Goal: Transaction & Acquisition: Subscribe to service/newsletter

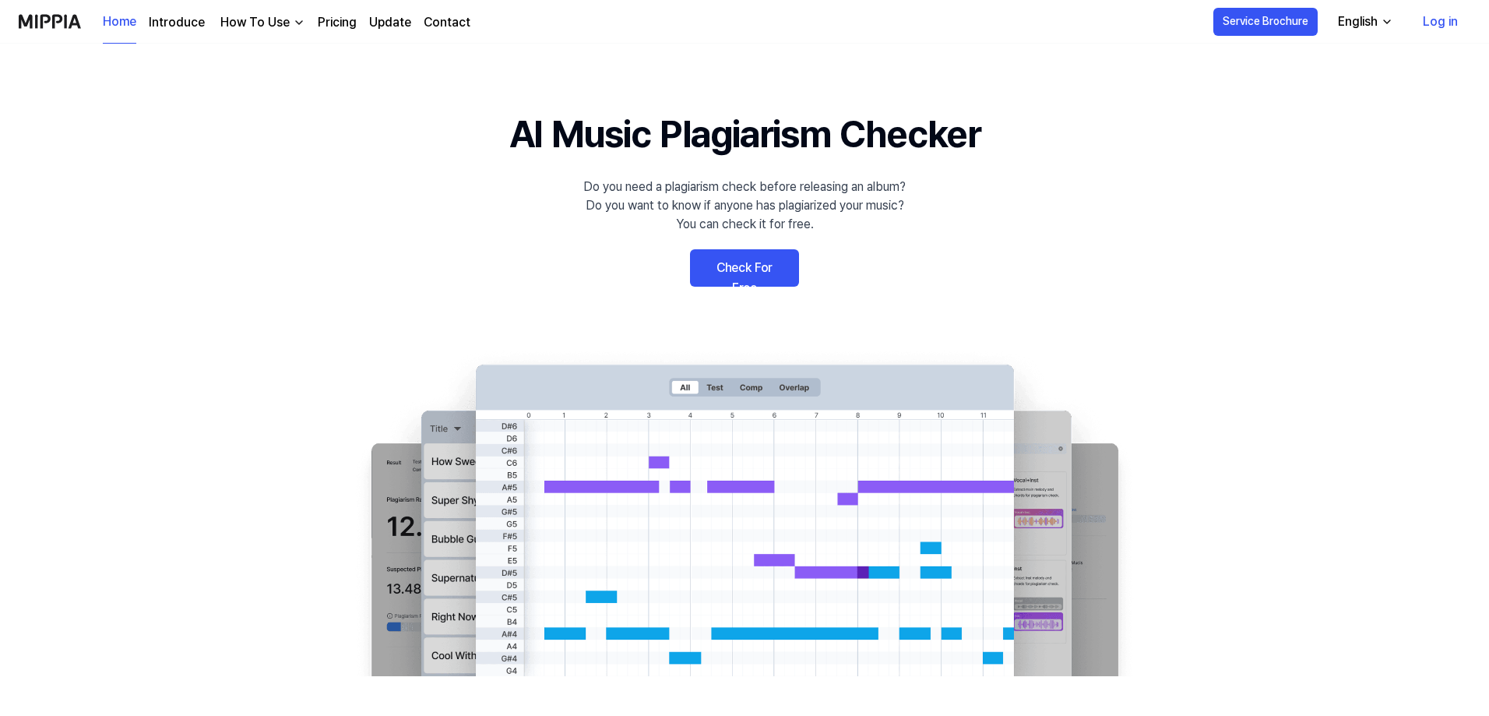
click at [770, 281] on link "Check For Free" at bounding box center [744, 267] width 109 height 37
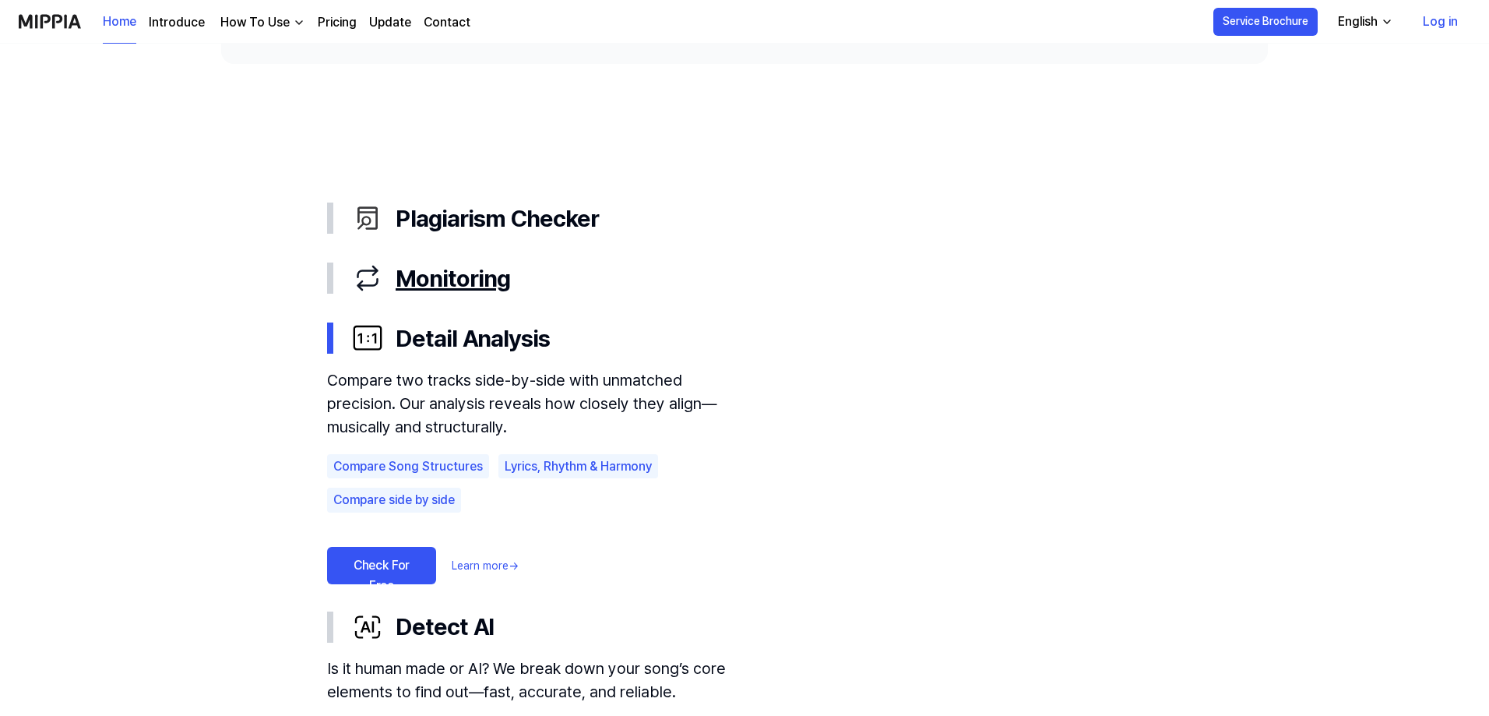
scroll to position [779, 0]
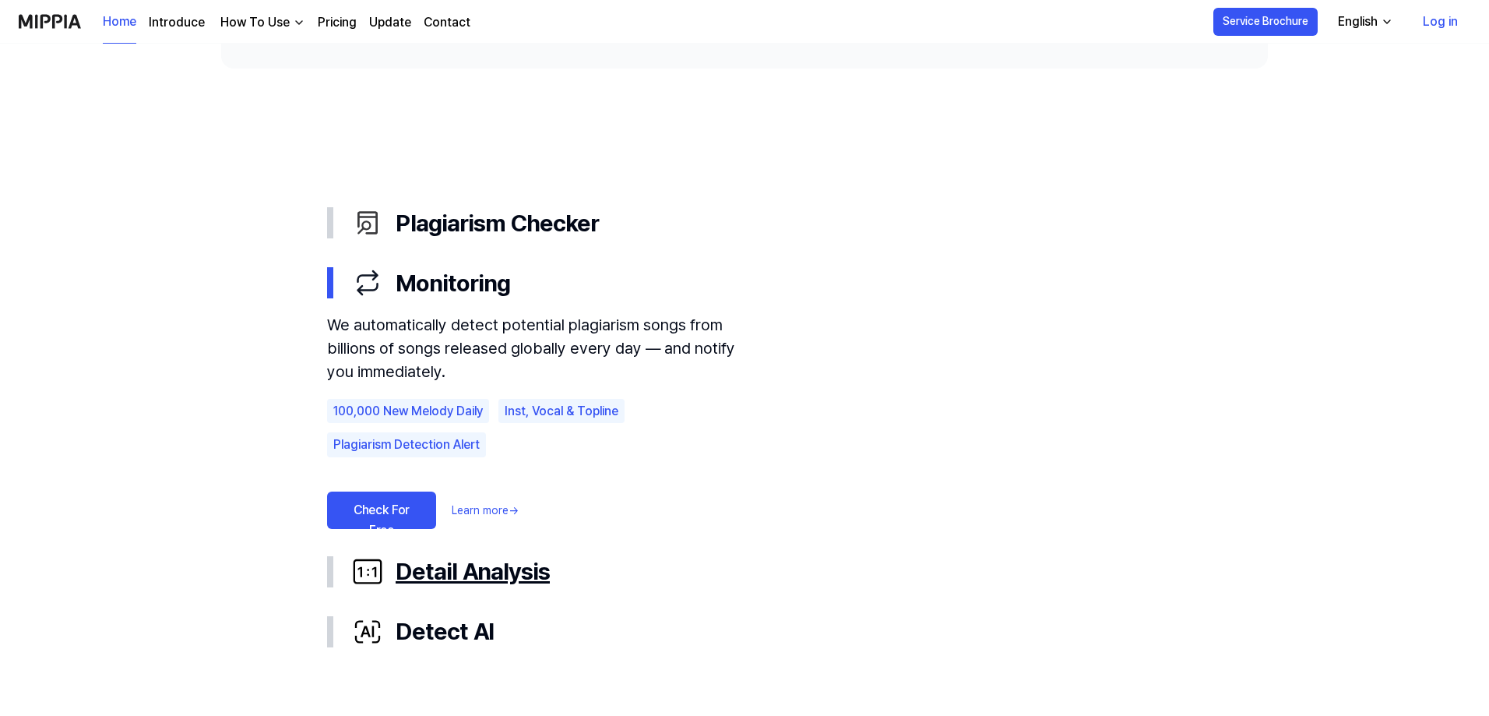
click at [484, 562] on div "Detail Analysis" at bounding box center [757, 571] width 810 height 35
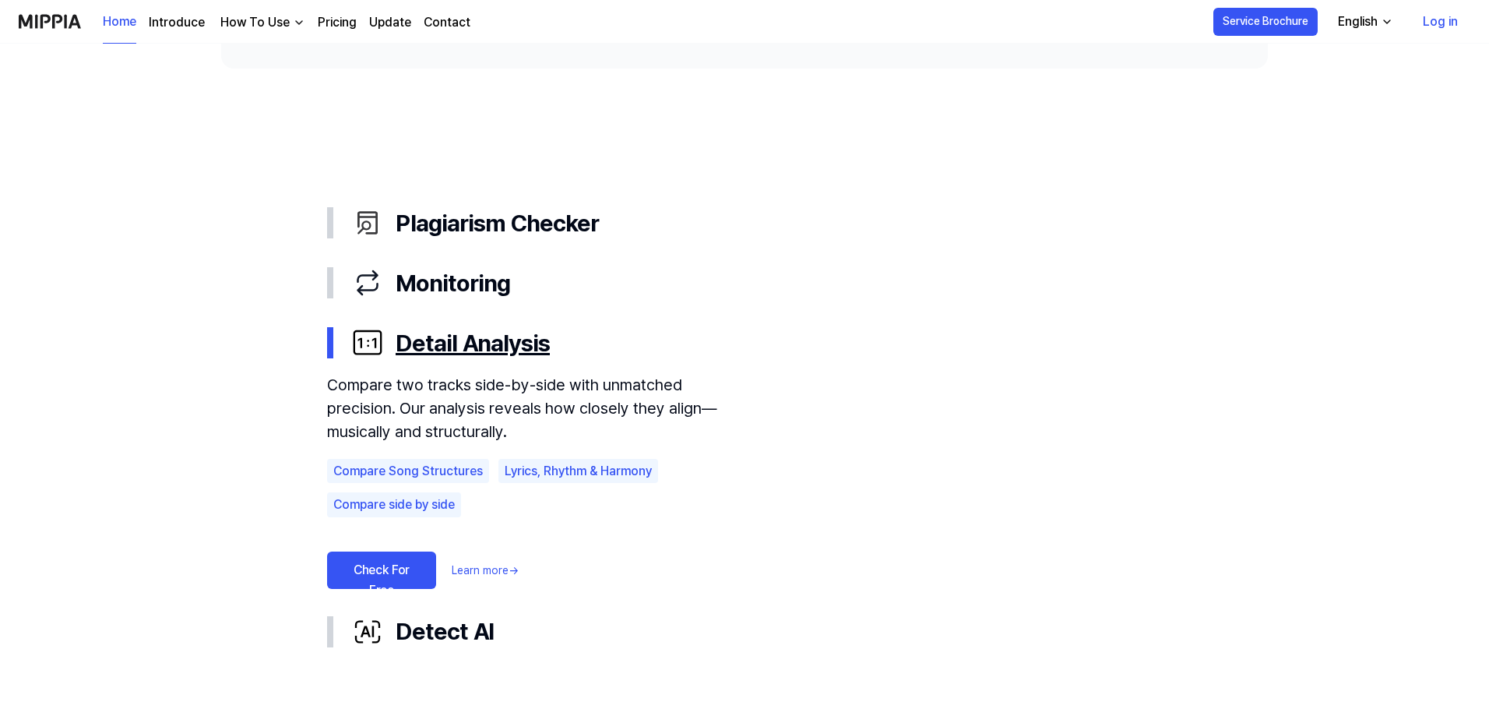
click at [492, 347] on div "Detail Analysis" at bounding box center [757, 343] width 810 height 35
click at [502, 344] on div "Detail Analysis" at bounding box center [757, 343] width 810 height 35
click at [383, 560] on link "Check For Free" at bounding box center [381, 569] width 109 height 37
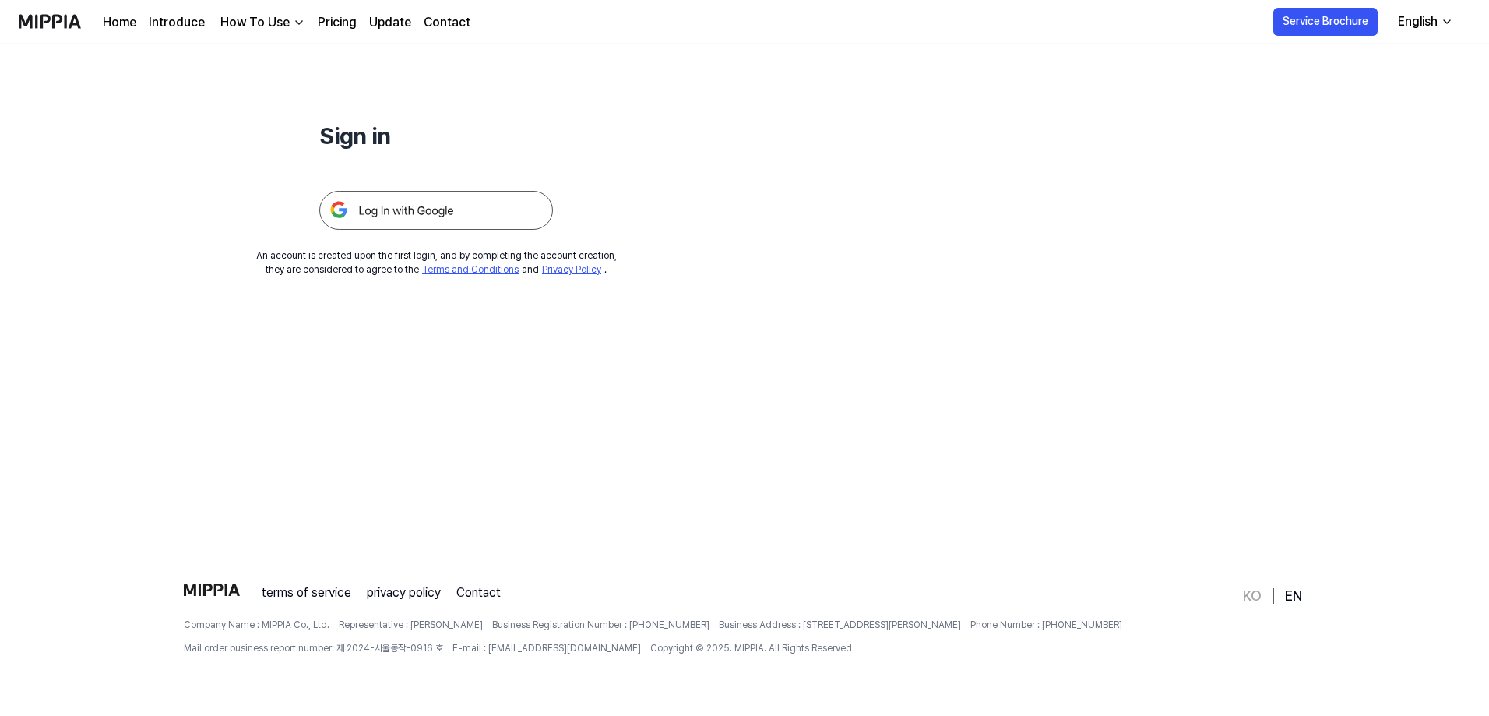
scroll to position [0, 0]
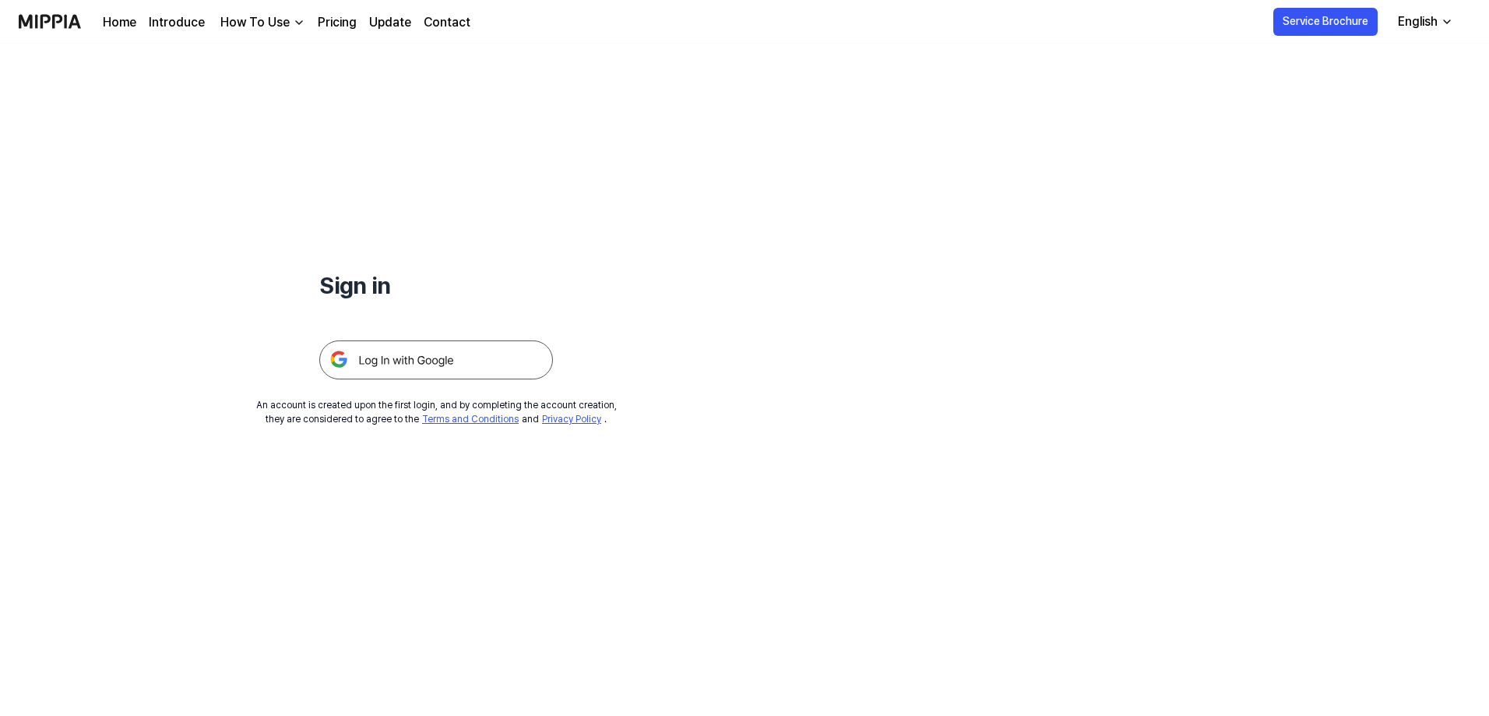
click at [49, 30] on img at bounding box center [50, 21] width 62 height 43
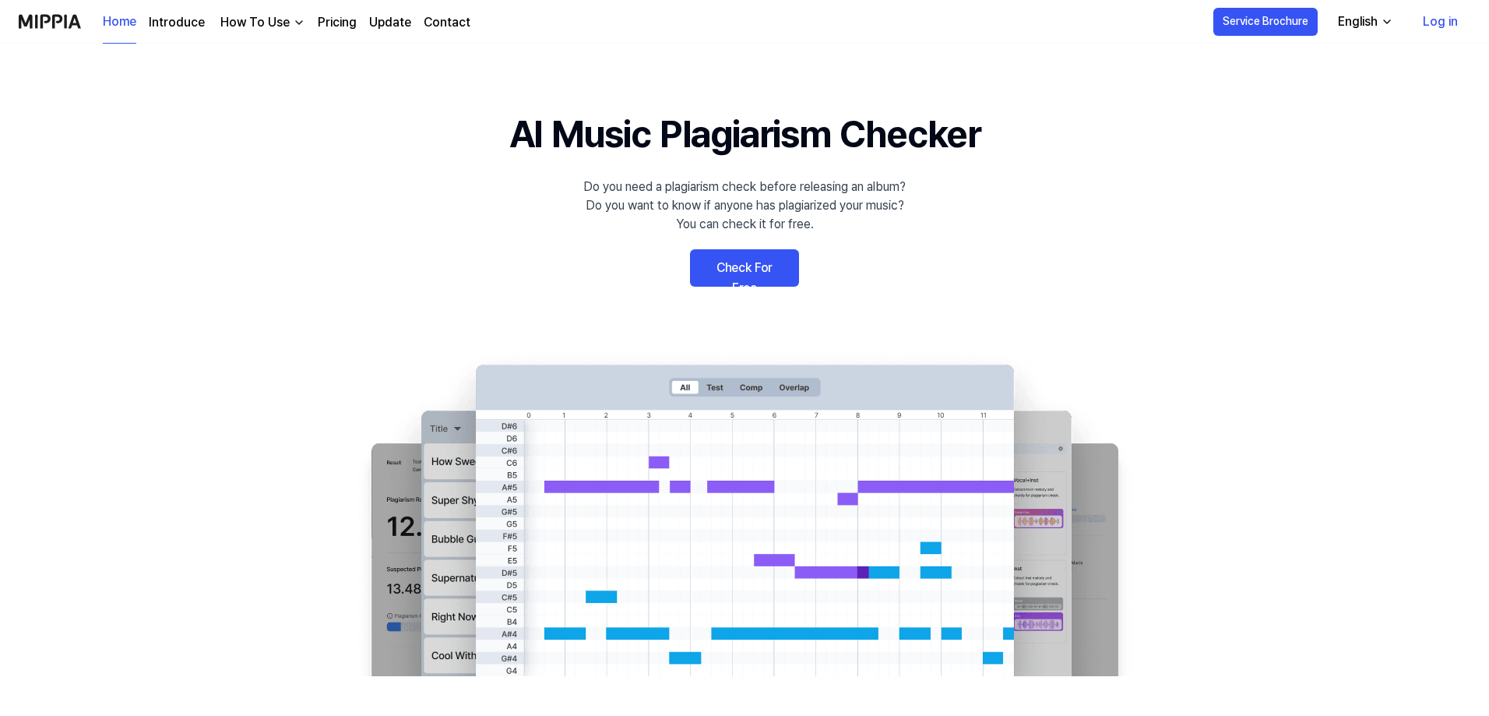
click at [345, 26] on link "Pricing" at bounding box center [337, 22] width 39 height 19
click at [322, 16] on link "Pricing" at bounding box center [337, 22] width 39 height 19
